Goal: Task Accomplishment & Management: Use online tool/utility

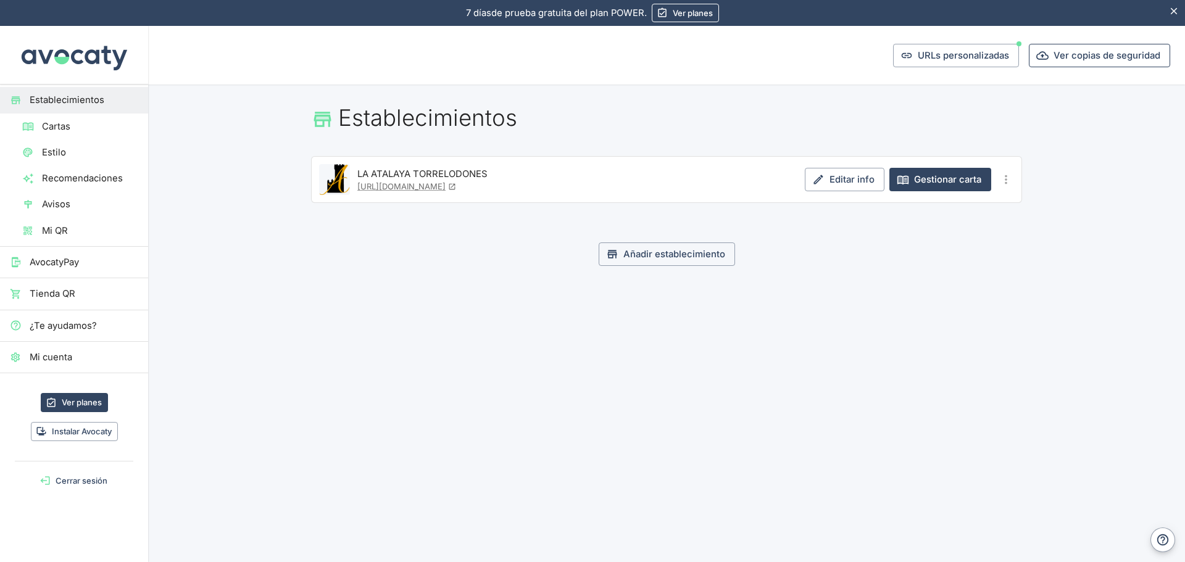
click at [1102, 57] on button "Ver copias de seguridad" at bounding box center [1099, 55] width 141 height 23
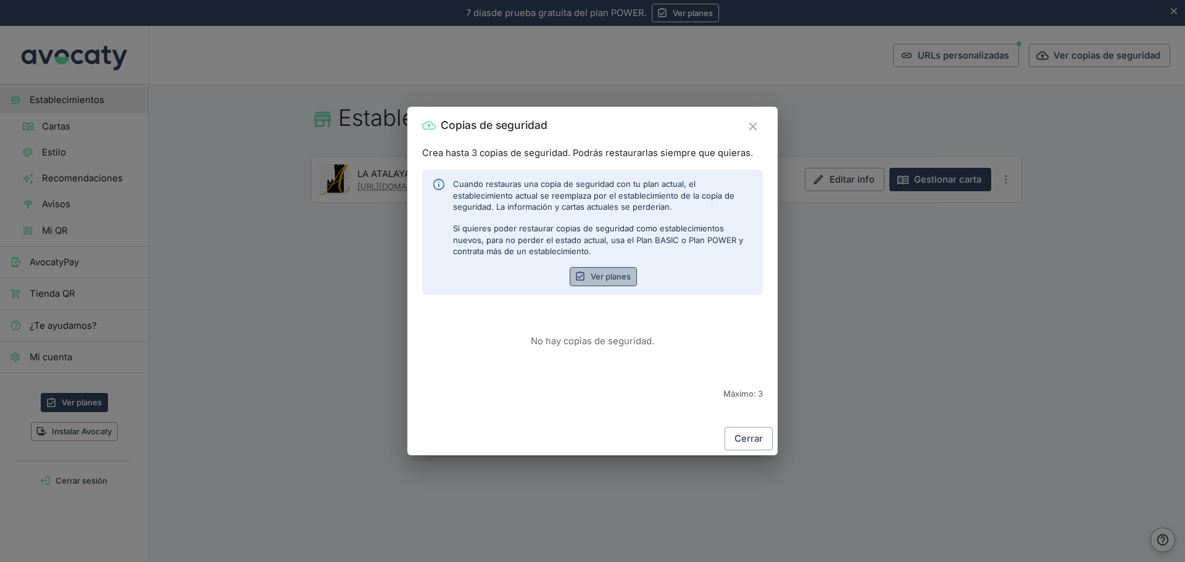
click at [610, 282] on link "Ver planes" at bounding box center [603, 276] width 67 height 19
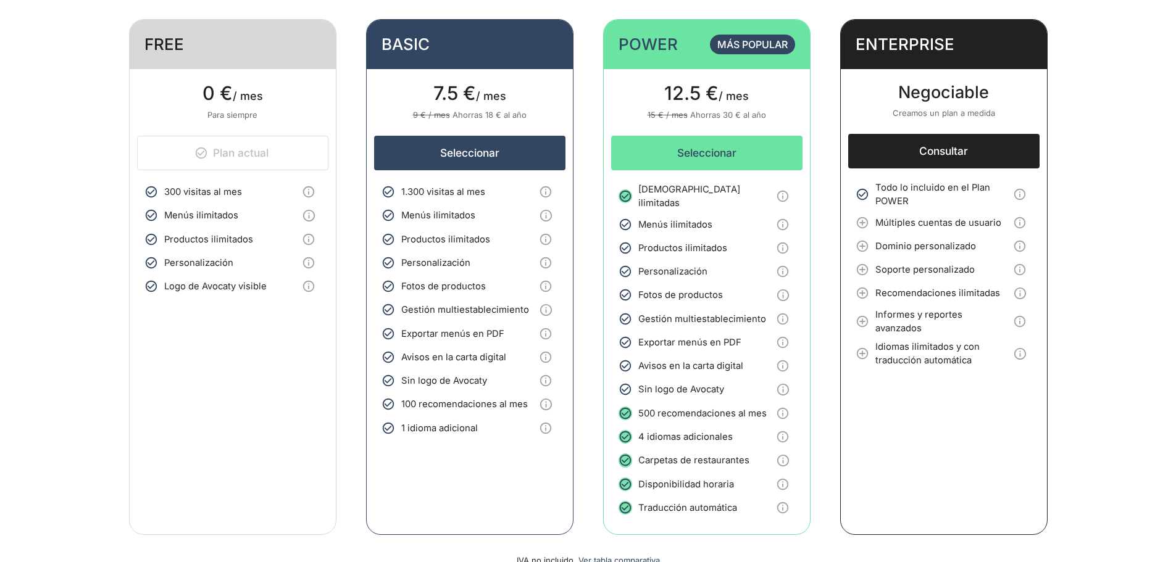
scroll to position [62, 0]
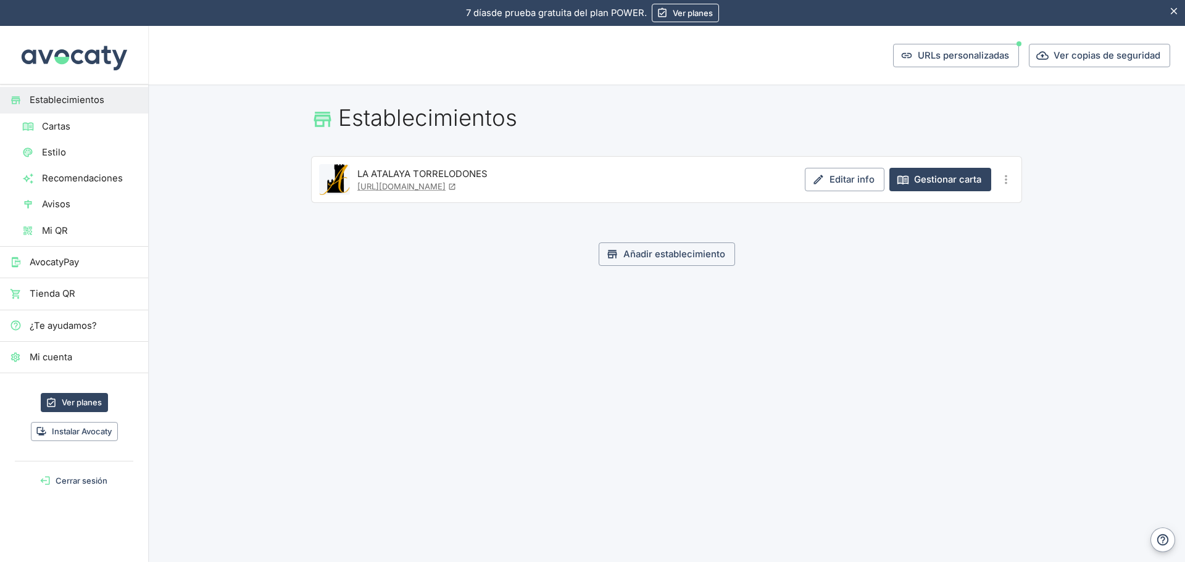
click at [76, 122] on span "Cartas" at bounding box center [90, 127] width 96 height 14
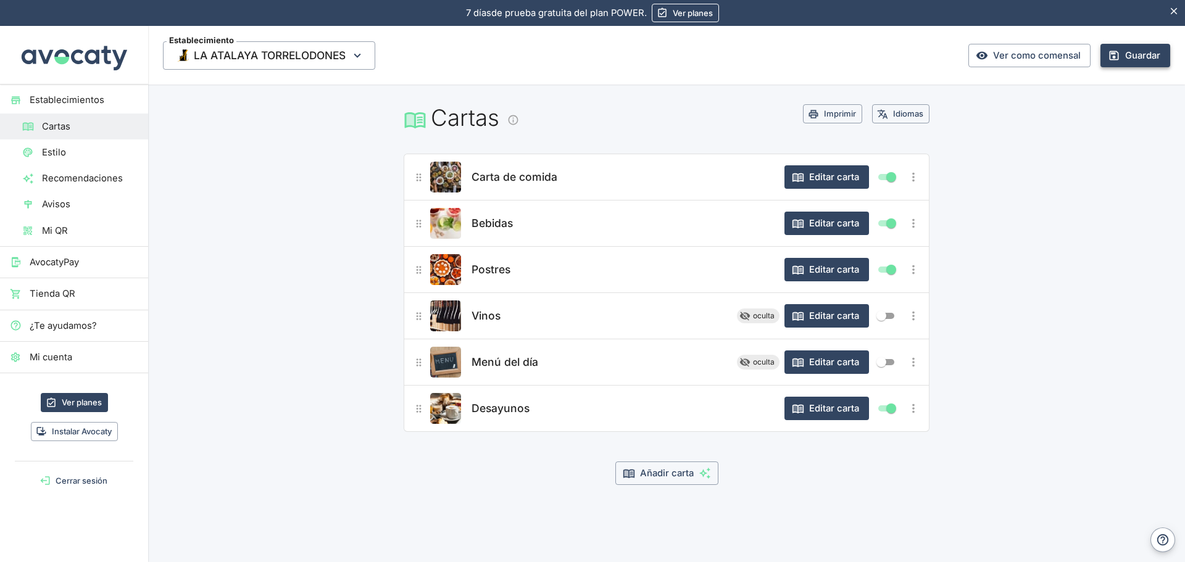
click at [1132, 54] on button "Guardar" at bounding box center [1135, 55] width 70 height 23
click at [666, 475] on button "Añadir carta" at bounding box center [666, 473] width 103 height 23
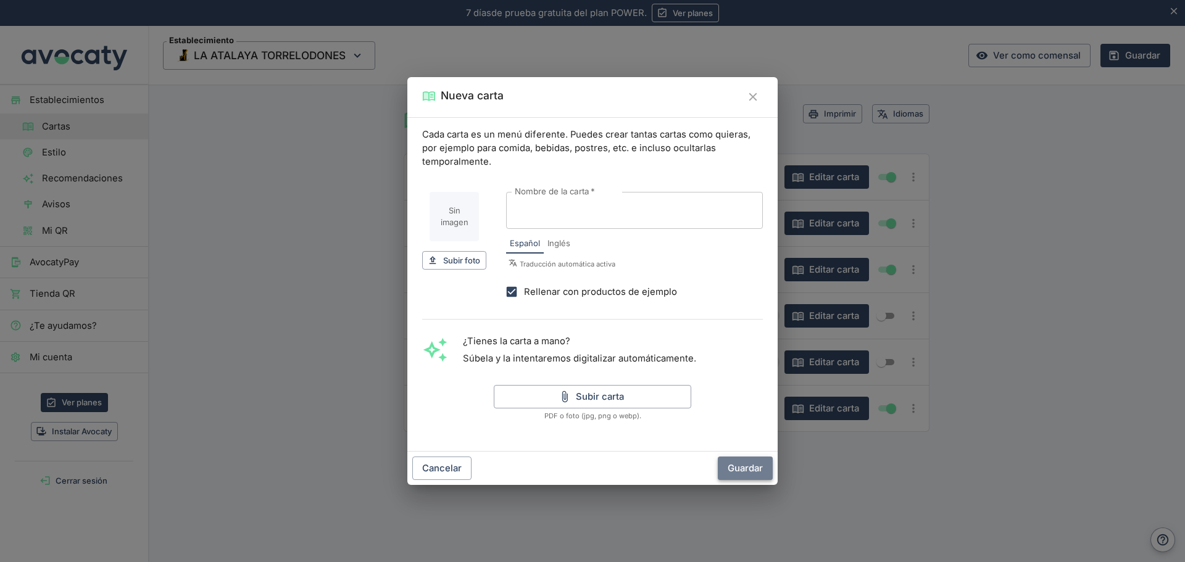
click at [754, 470] on button "Guardar" at bounding box center [745, 468] width 55 height 23
click at [752, 97] on icon "Cerrar" at bounding box center [753, 97] width 14 height 14
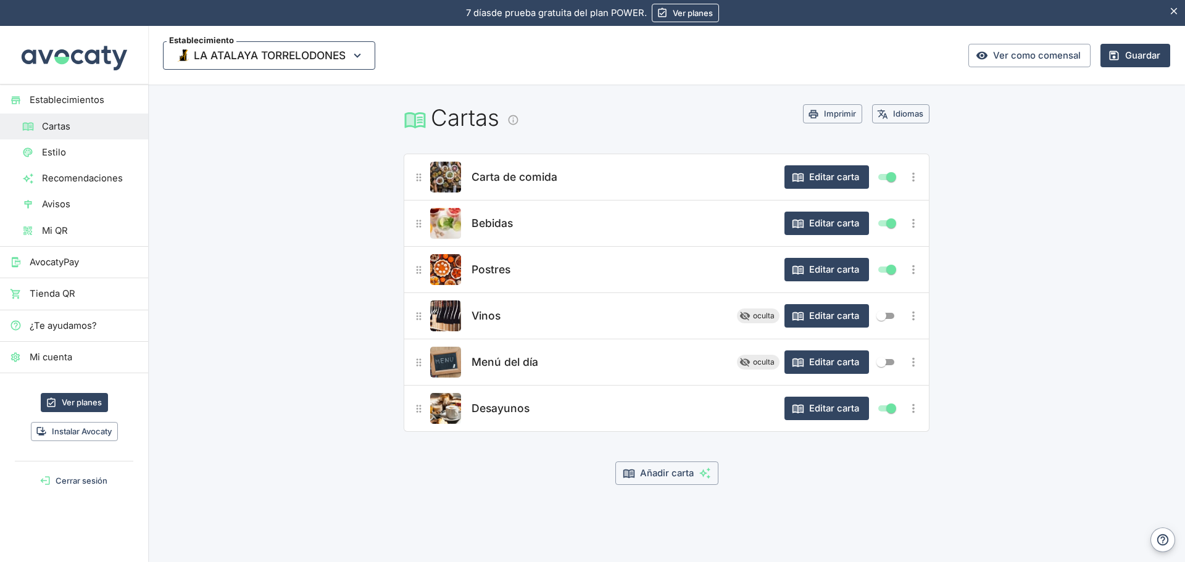
click at [288, 64] on span "LA ATALAYA TORRELODONES" at bounding box center [270, 55] width 152 height 19
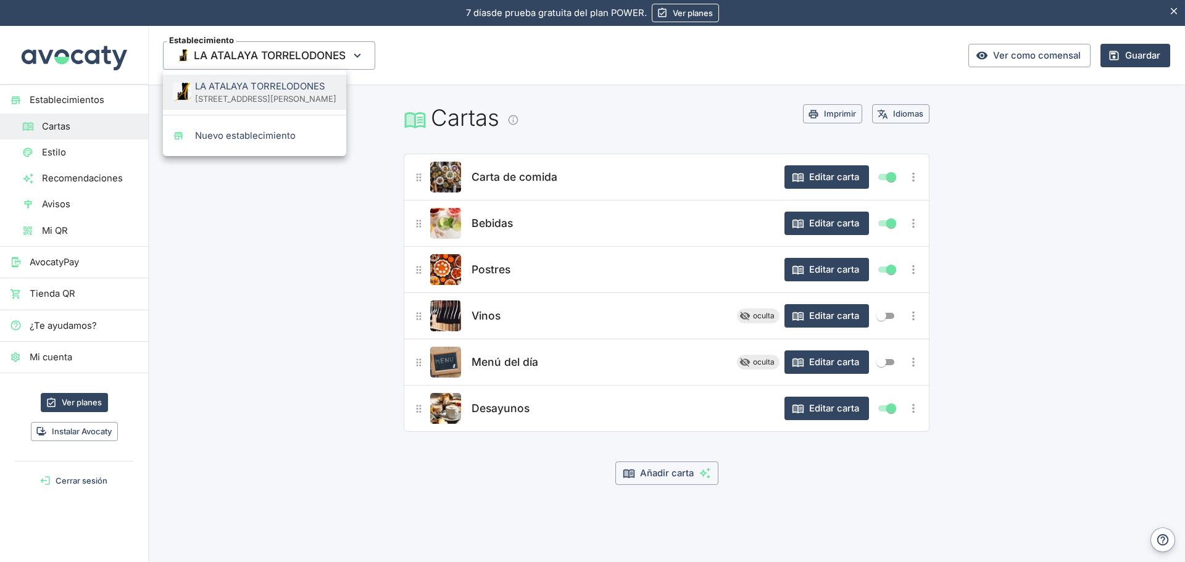
click at [93, 482] on div at bounding box center [592, 281] width 1185 height 562
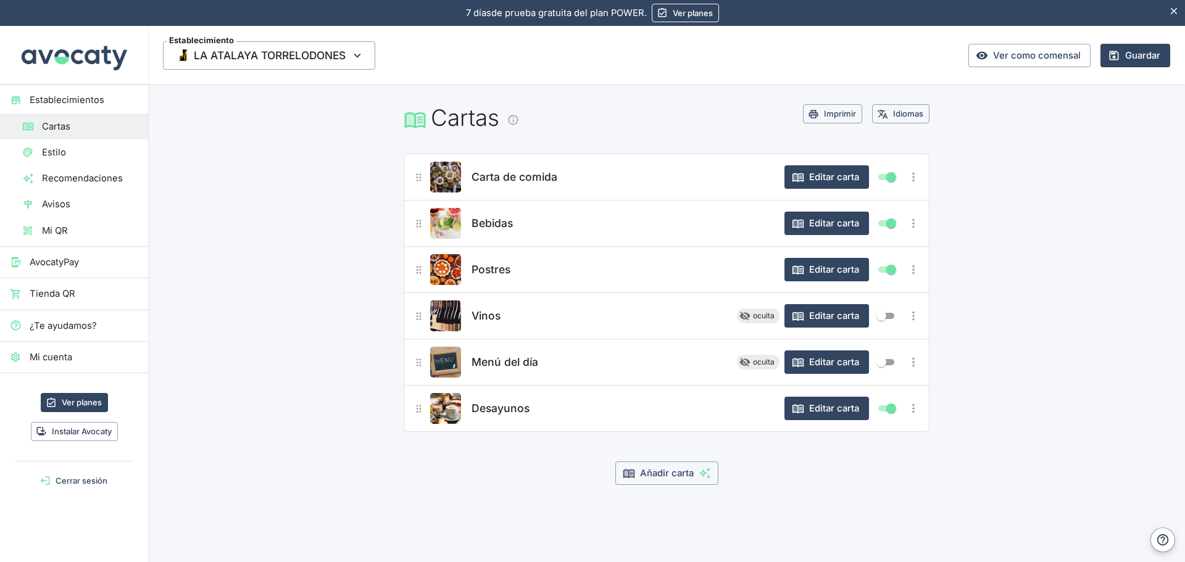
click at [91, 481] on button "Cerrar sesión" at bounding box center [74, 480] width 138 height 19
